Goal: Task Accomplishment & Management: Use online tool/utility

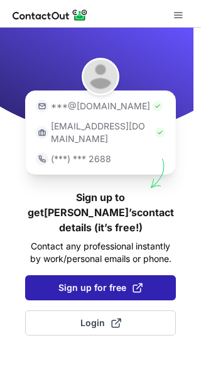
click at [75, 281] on span "Sign up for free" at bounding box center [100, 287] width 84 height 13
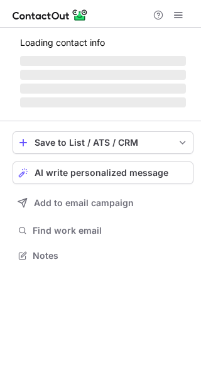
scroll to position [254, 201]
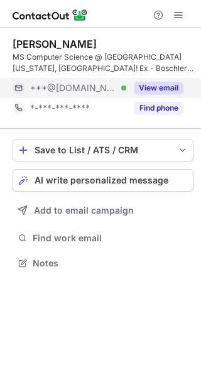
click at [153, 92] on button "View email" at bounding box center [159, 88] width 50 height 13
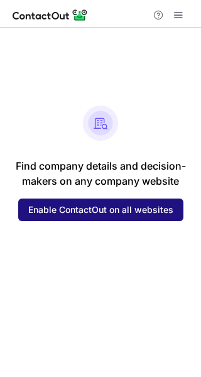
click at [90, 212] on span "Enable ContactOut on all websites" at bounding box center [100, 210] width 145 height 10
click at [46, 212] on span "Enable ContactOut on all websites" at bounding box center [100, 210] width 145 height 10
click at [134, 203] on button "Enable ContactOut on all websites" at bounding box center [100, 209] width 165 height 23
click at [121, 213] on span "Enable ContactOut on all websites" at bounding box center [100, 210] width 145 height 10
